Goal: Obtain resource: Download file/media

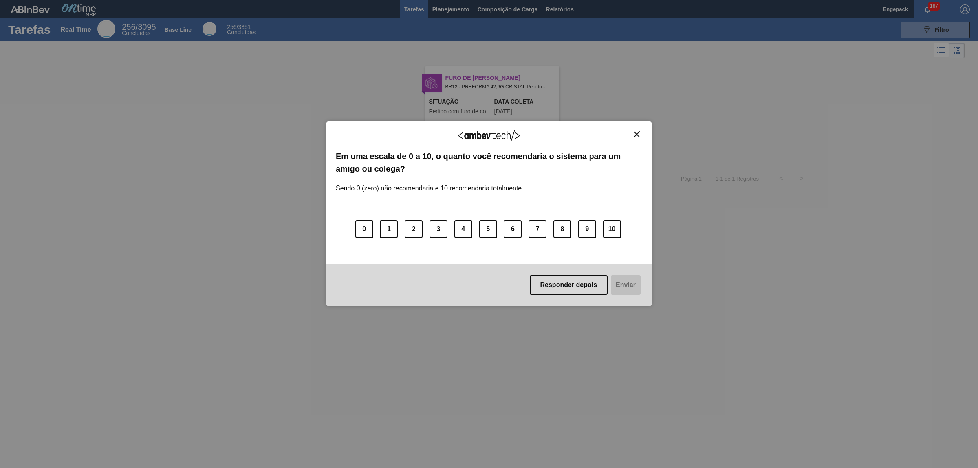
click at [563, 7] on div "Agradecemos seu feedback! Em uma escala de 0 a 10, o quanto você recomendaria o…" at bounding box center [489, 213] width 326 height 445
click at [577, 280] on button "Responder depois" at bounding box center [569, 285] width 78 height 20
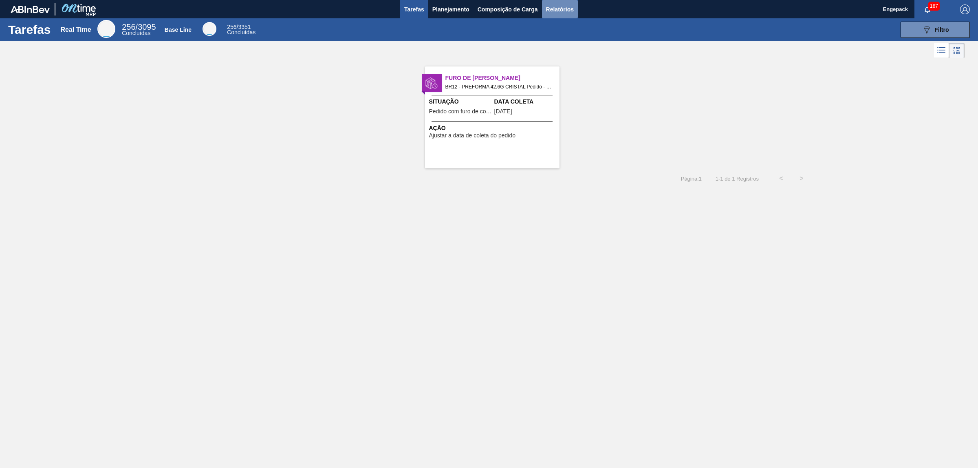
click at [572, 12] on span "Relatórios" at bounding box center [560, 9] width 28 height 10
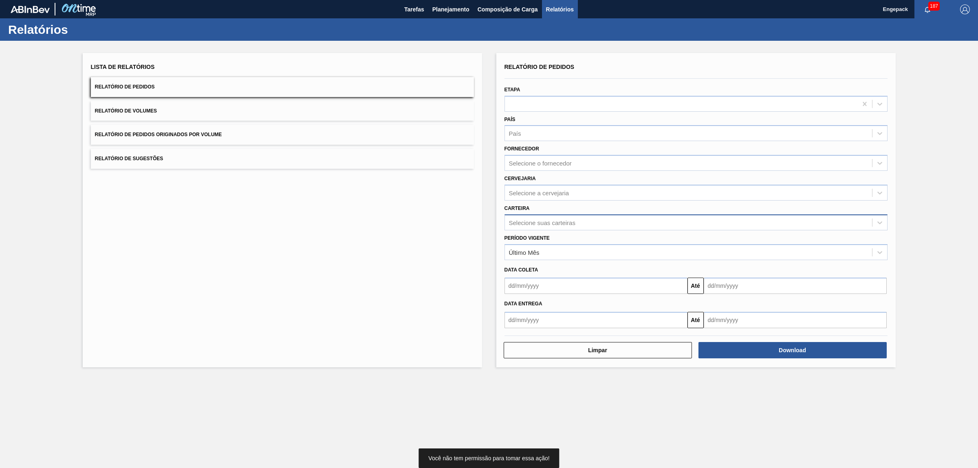
click at [541, 224] on div "Selecione suas carteiras" at bounding box center [542, 222] width 66 height 7
type input "pref"
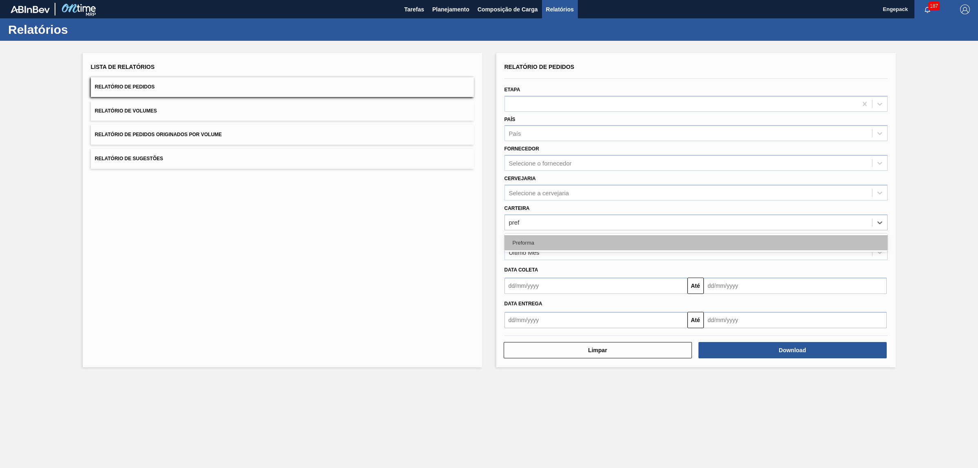
click at [581, 242] on div "Preforma" at bounding box center [695, 242] width 383 height 15
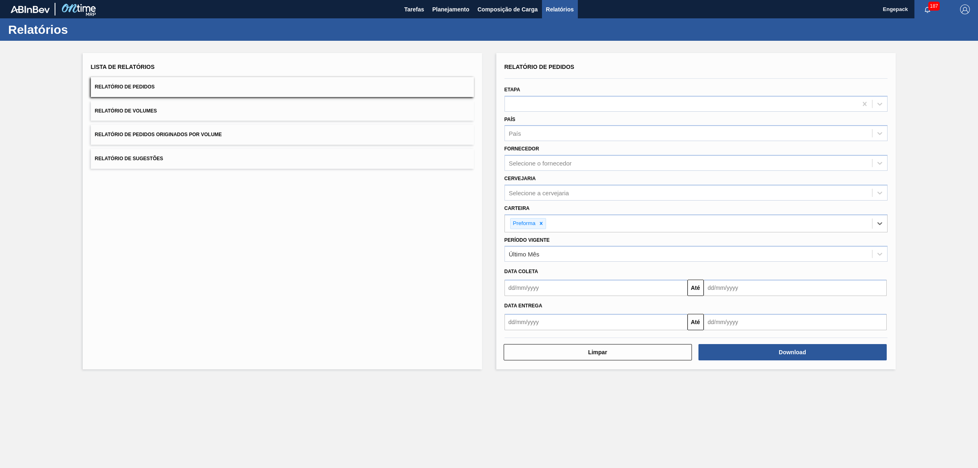
click at [532, 288] on input "text" at bounding box center [595, 287] width 183 height 16
click at [528, 336] on div "1" at bounding box center [526, 333] width 11 height 11
type input "01/09/2025"
click at [713, 292] on input "text" at bounding box center [795, 287] width 183 height 16
click at [739, 389] on div "30" at bounding box center [739, 386] width 11 height 11
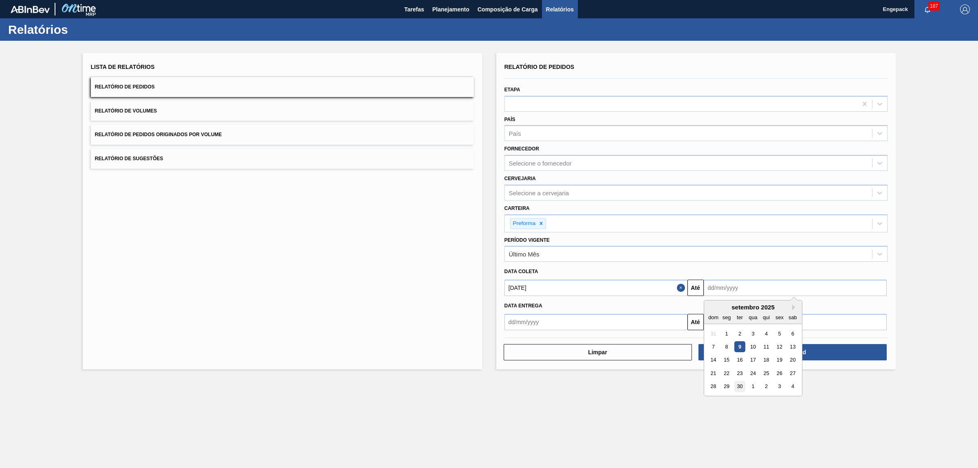
type input "30/09/2025"
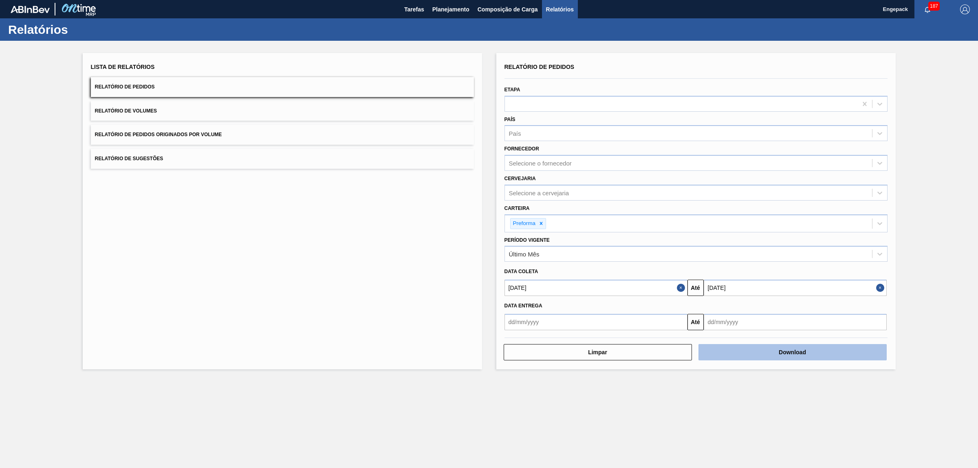
click at [796, 344] on button "Download" at bounding box center [792, 352] width 188 height 16
